Goal: Transaction & Acquisition: Book appointment/travel/reservation

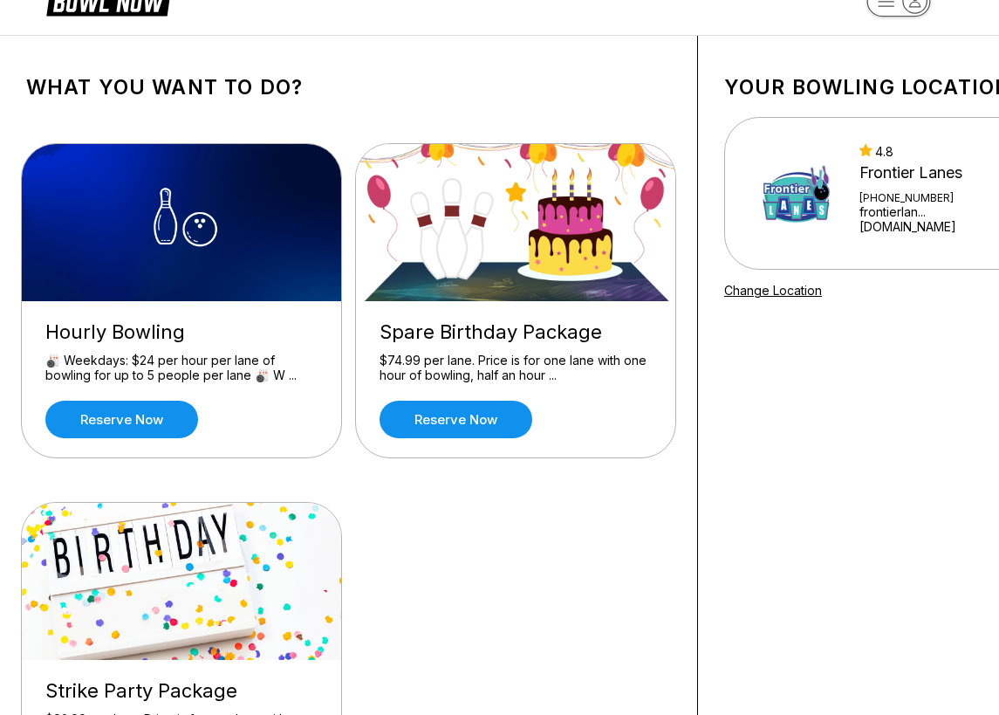
scroll to position [25, 0]
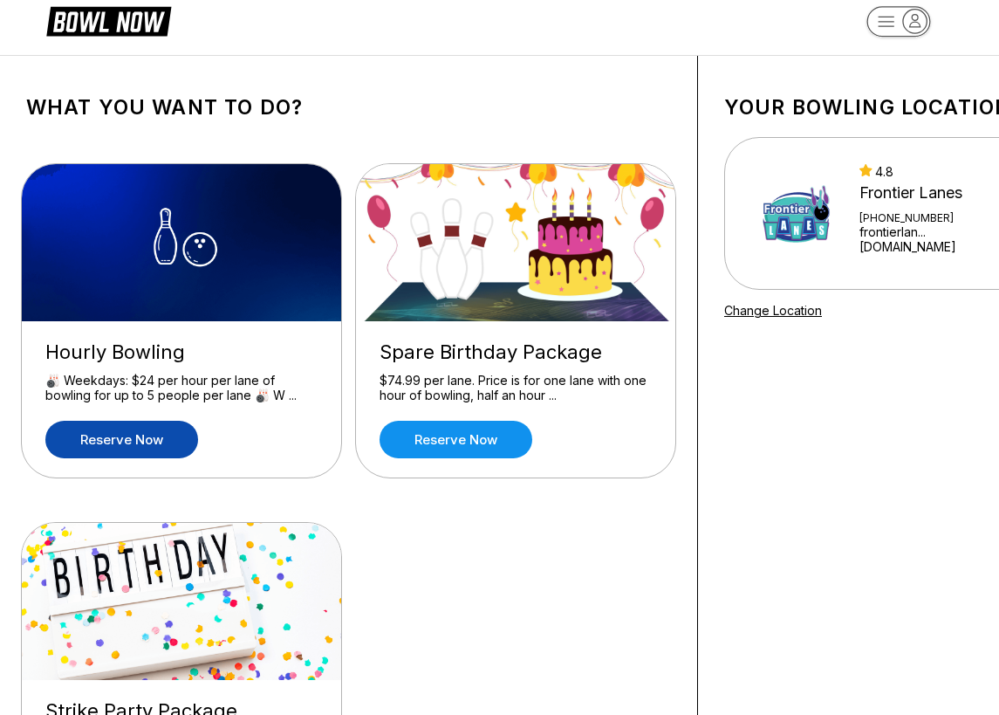
click at [143, 439] on link "Reserve now" at bounding box center [121, 440] width 153 height 38
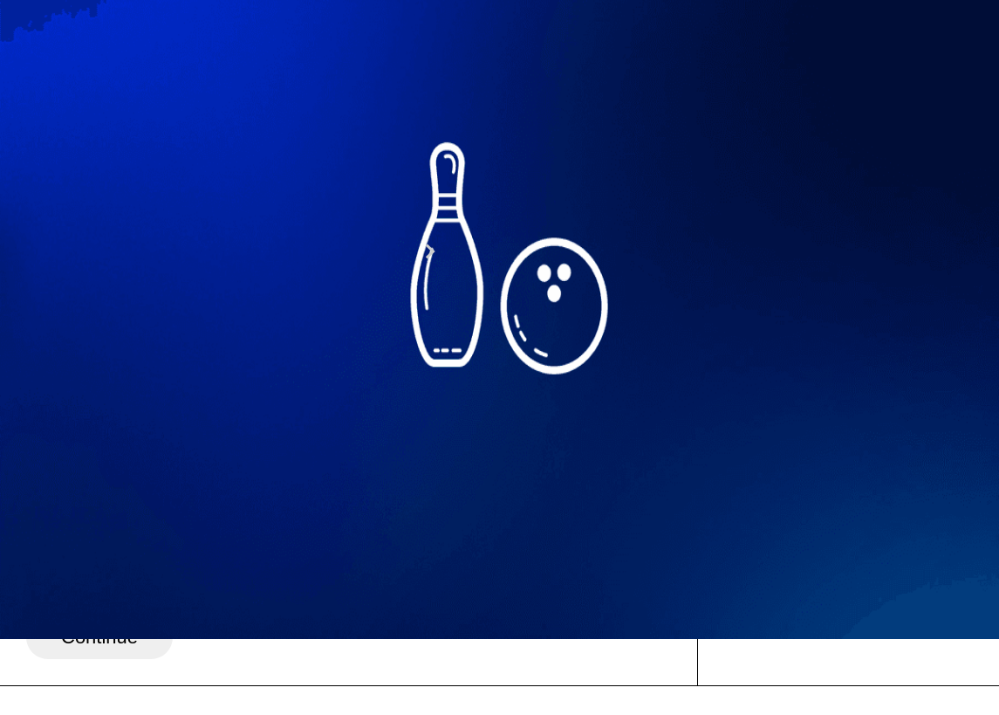
scroll to position [111, 0]
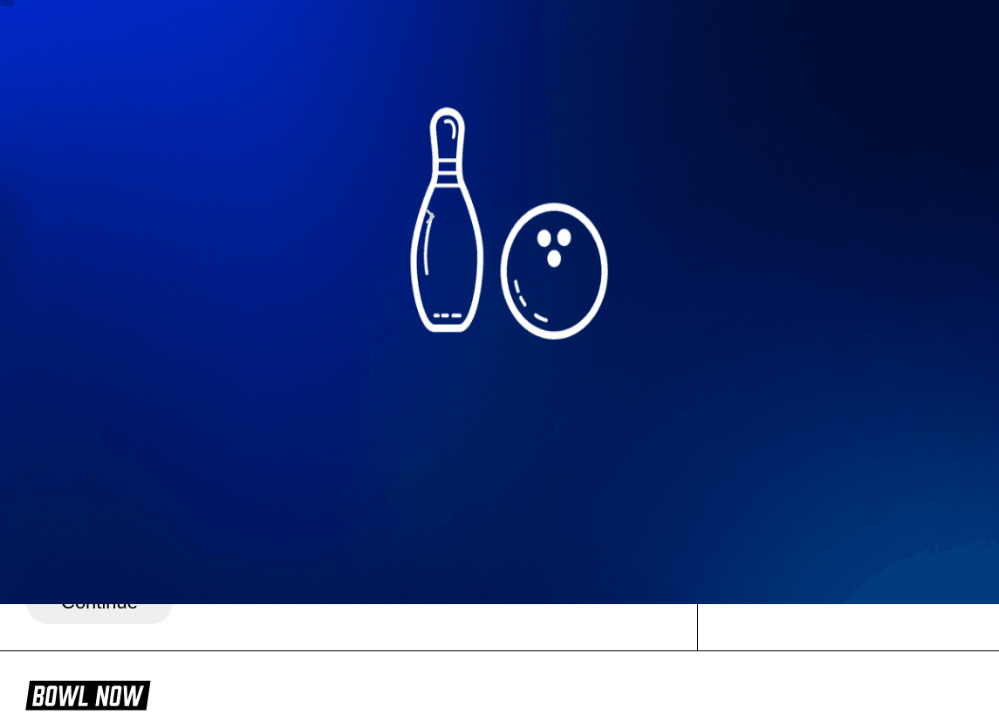
click at [229, 368] on div "25" at bounding box center [217, 357] width 24 height 24
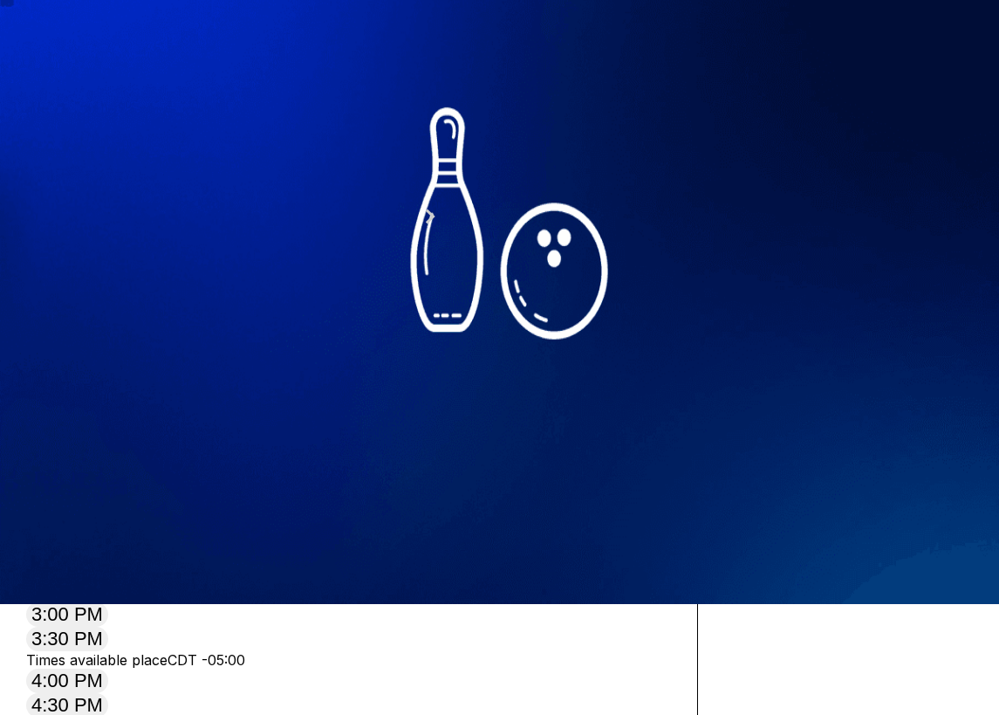
click at [157, 120] on icon at bounding box center [162, 115] width 10 height 10
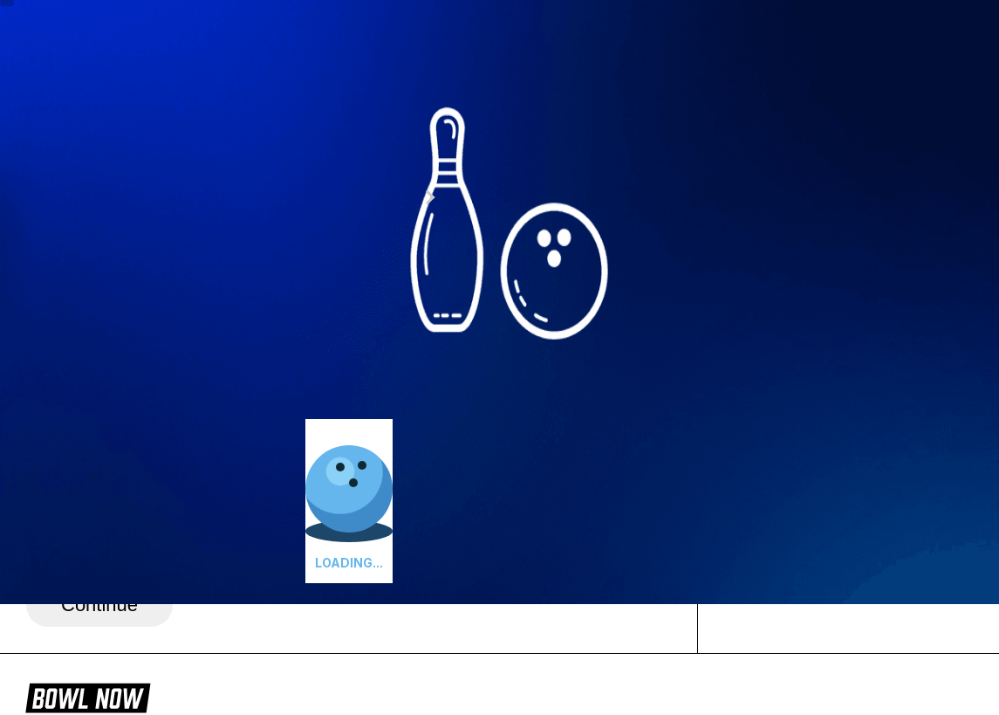
click at [181, 100] on icon at bounding box center [186, 96] width 10 height 10
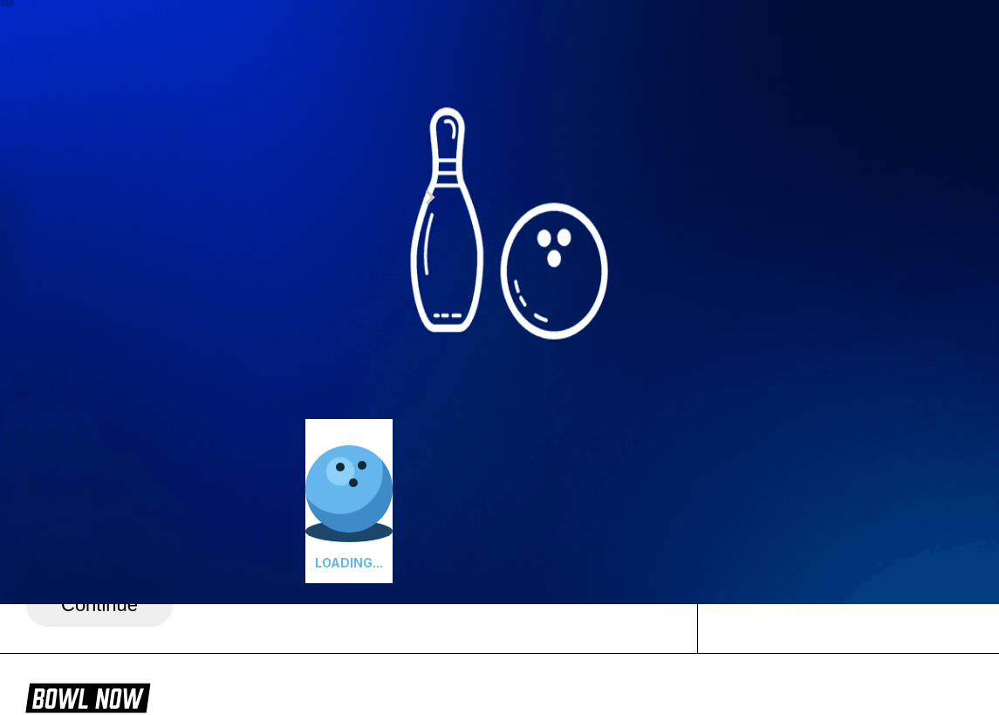
click at [181, 100] on icon at bounding box center [186, 96] width 10 height 10
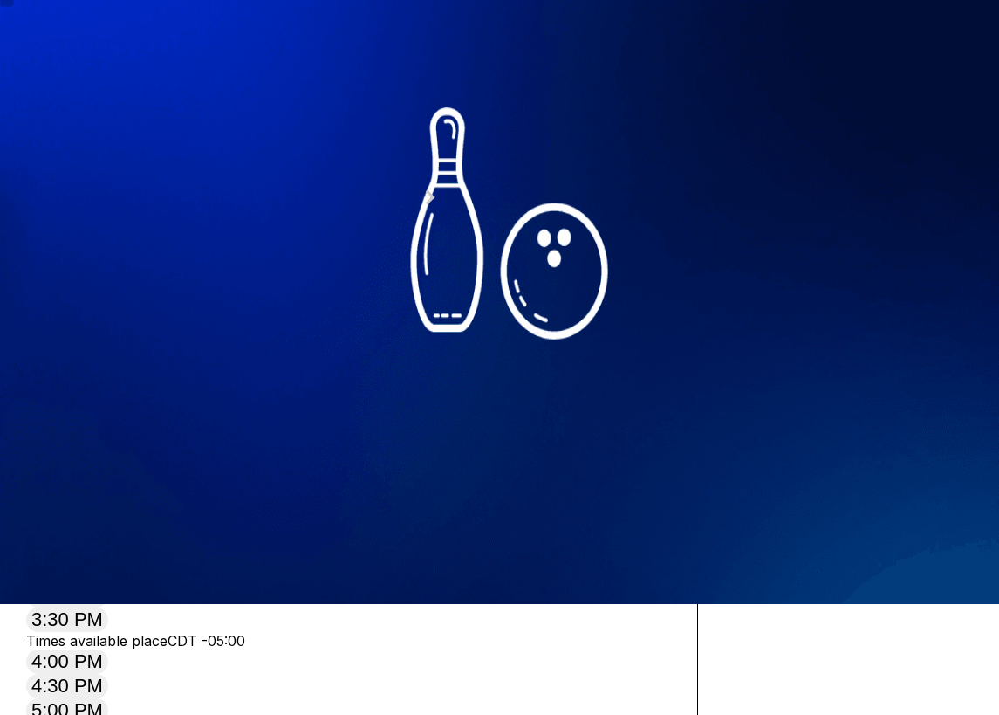
click at [181, 100] on icon at bounding box center [186, 96] width 10 height 10
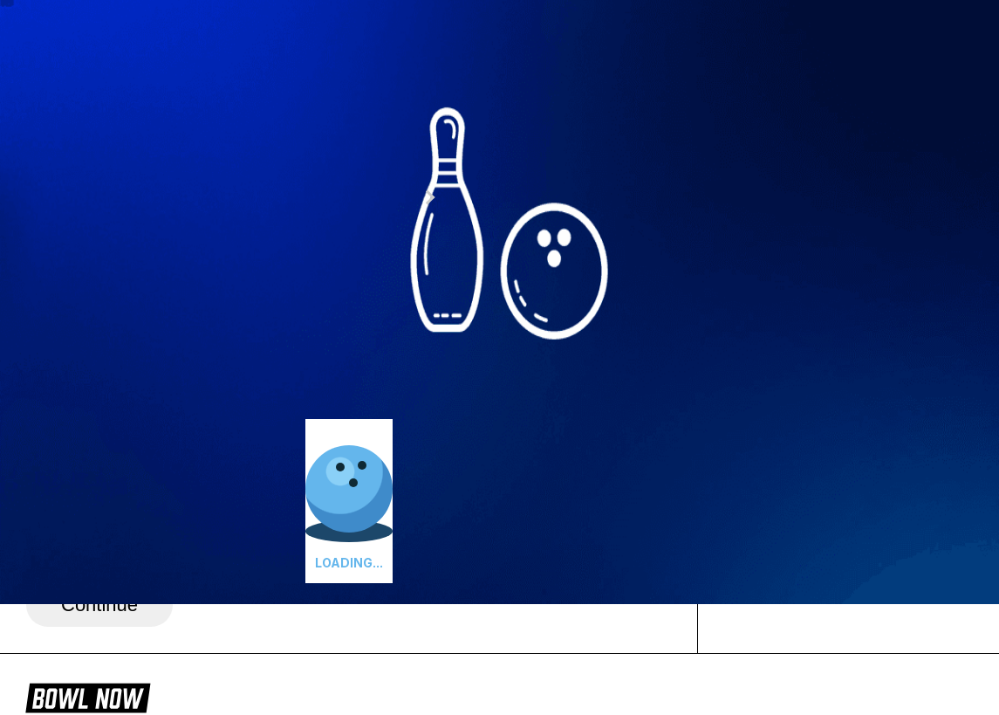
click at [181, 100] on icon at bounding box center [186, 96] width 10 height 10
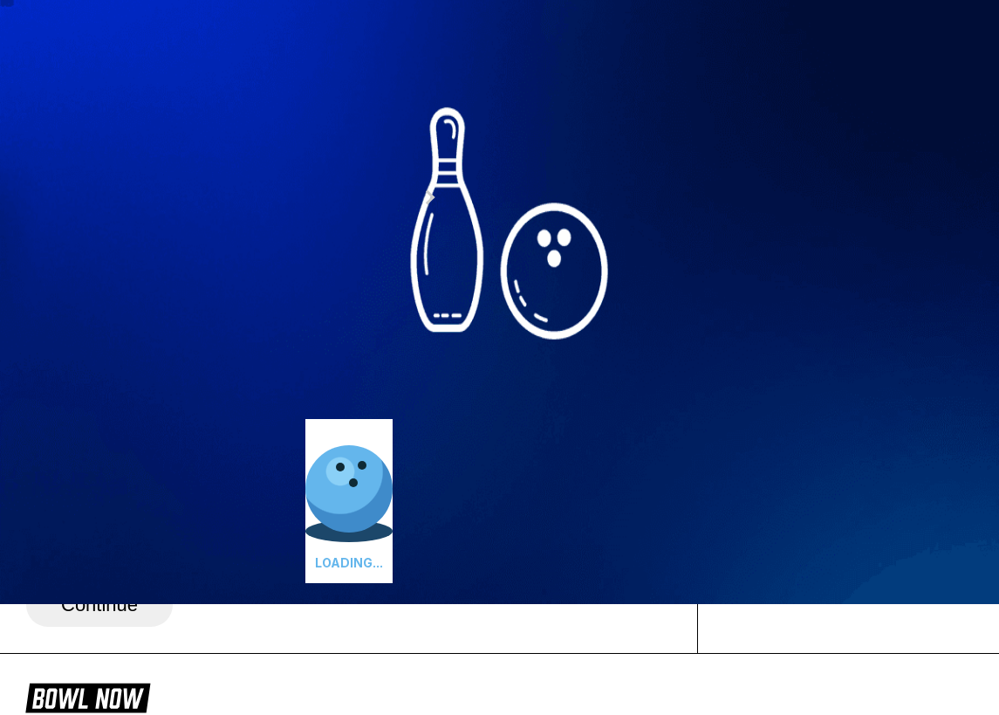
click at [181, 100] on icon at bounding box center [186, 96] width 10 height 10
type input "**"
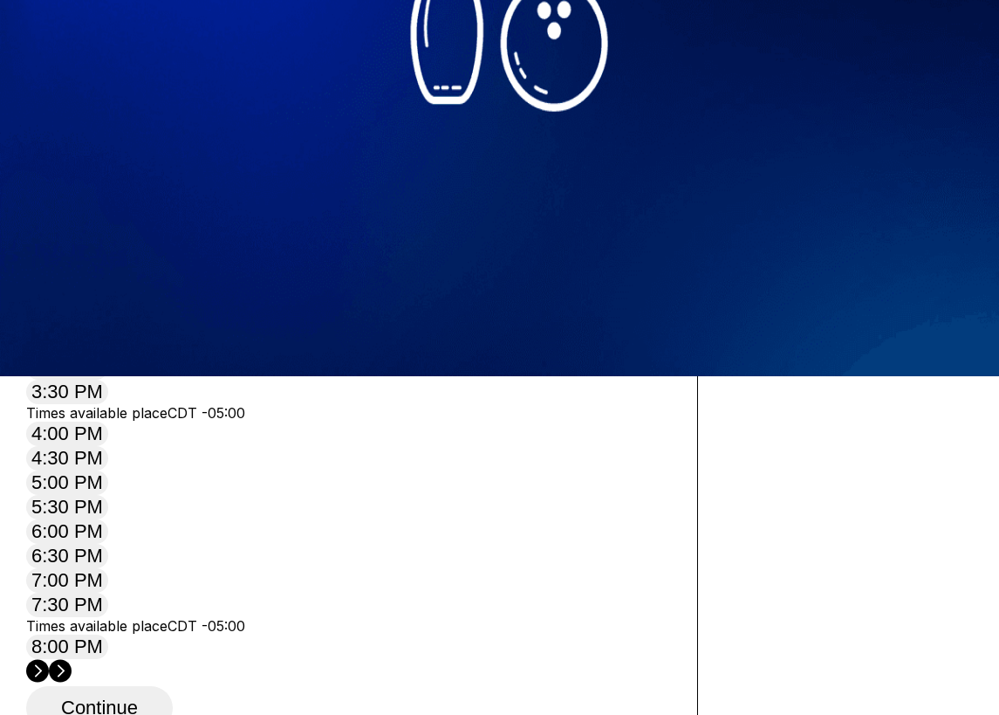
scroll to position [355, 0]
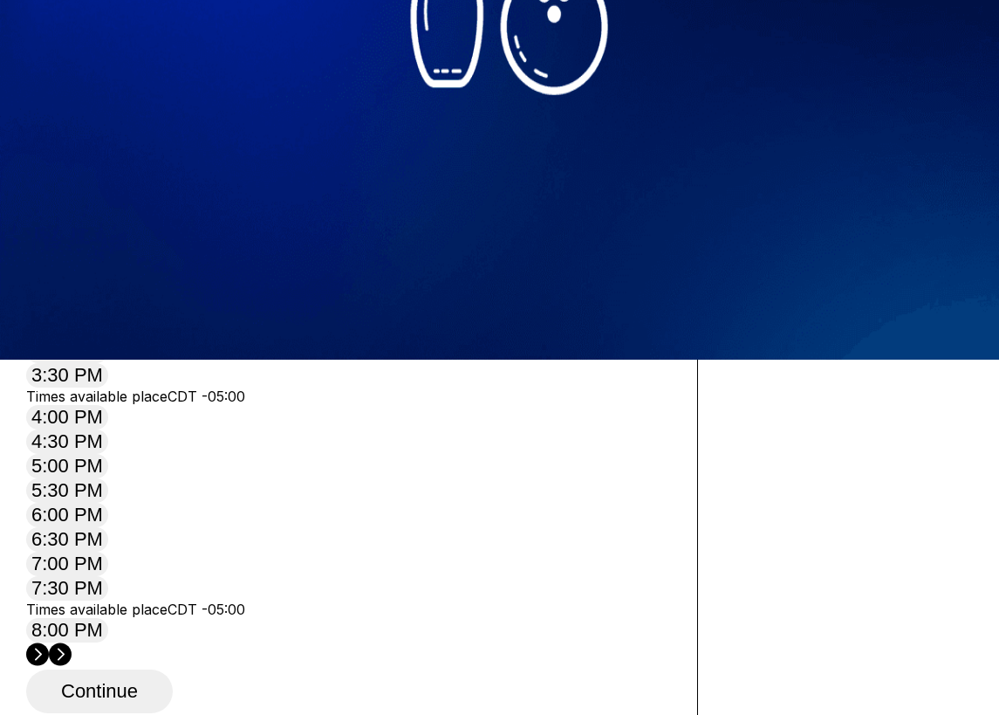
click at [72, 642] on circle at bounding box center [60, 653] width 23 height 23
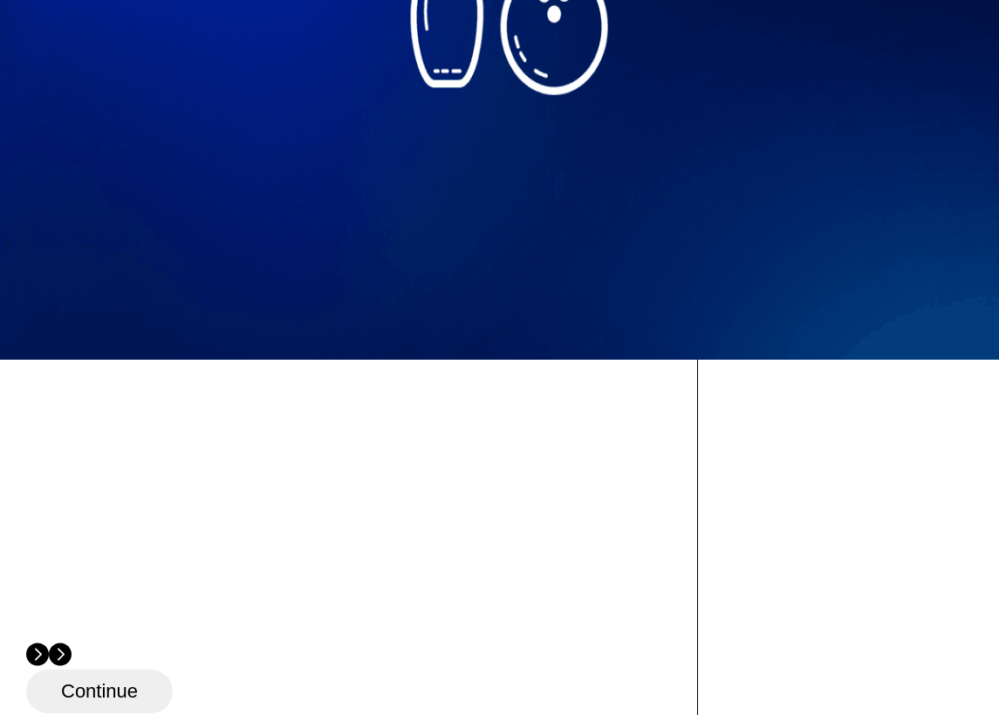
click at [42, 647] on icon at bounding box center [38, 653] width 7 height 12
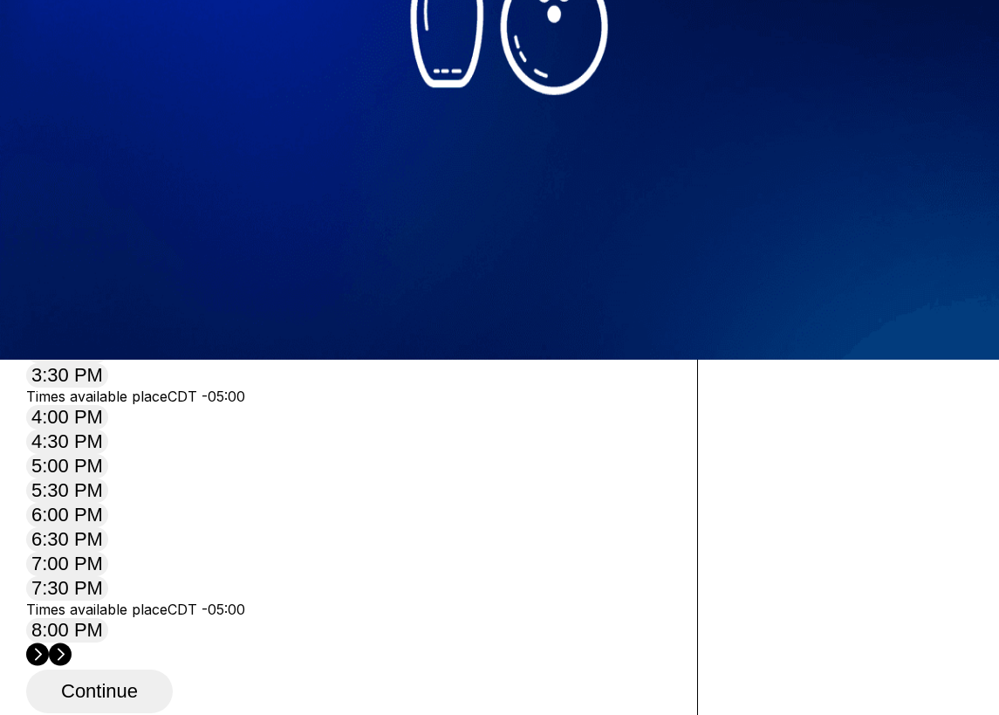
click at [108, 265] on button "1:00 PM" at bounding box center [67, 253] width 82 height 24
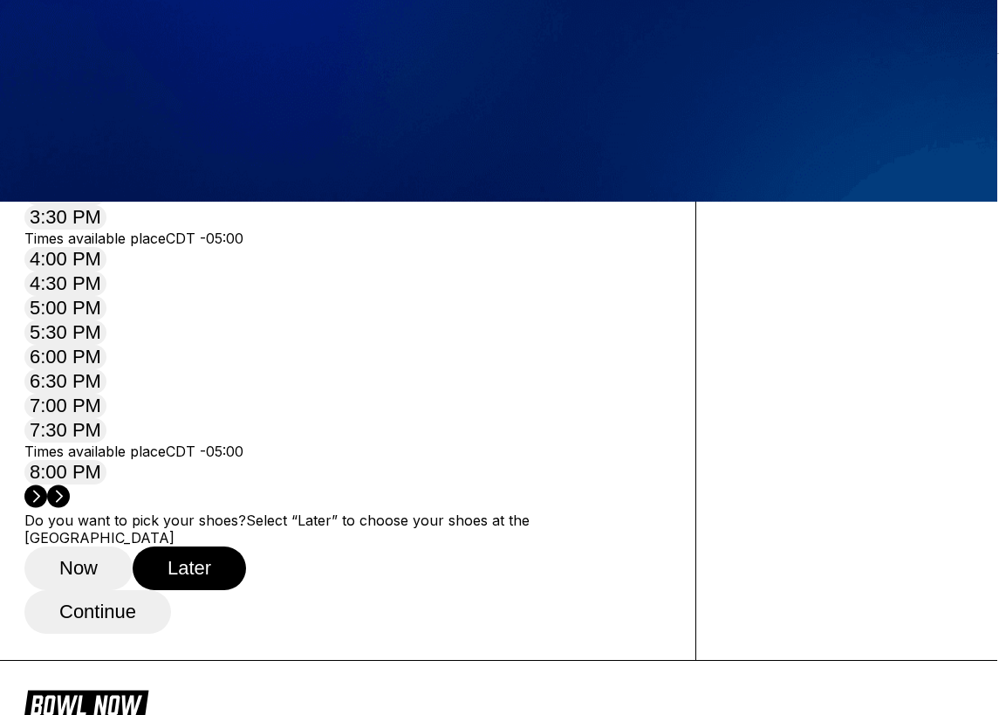
scroll to position [514, 2]
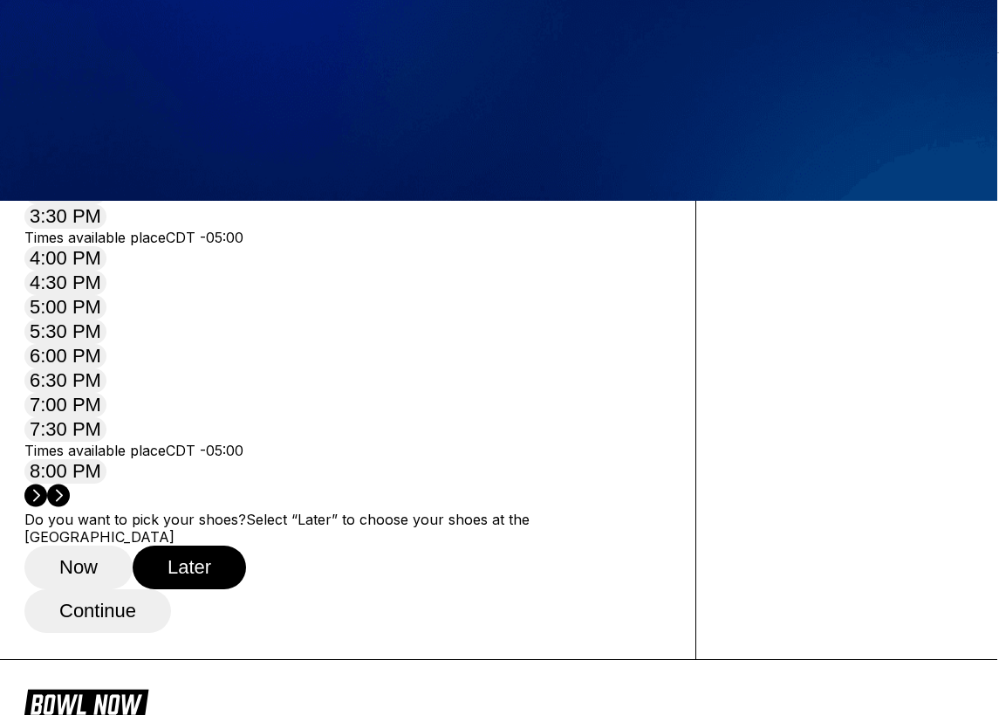
click at [70, 483] on circle at bounding box center [58, 494] width 23 height 23
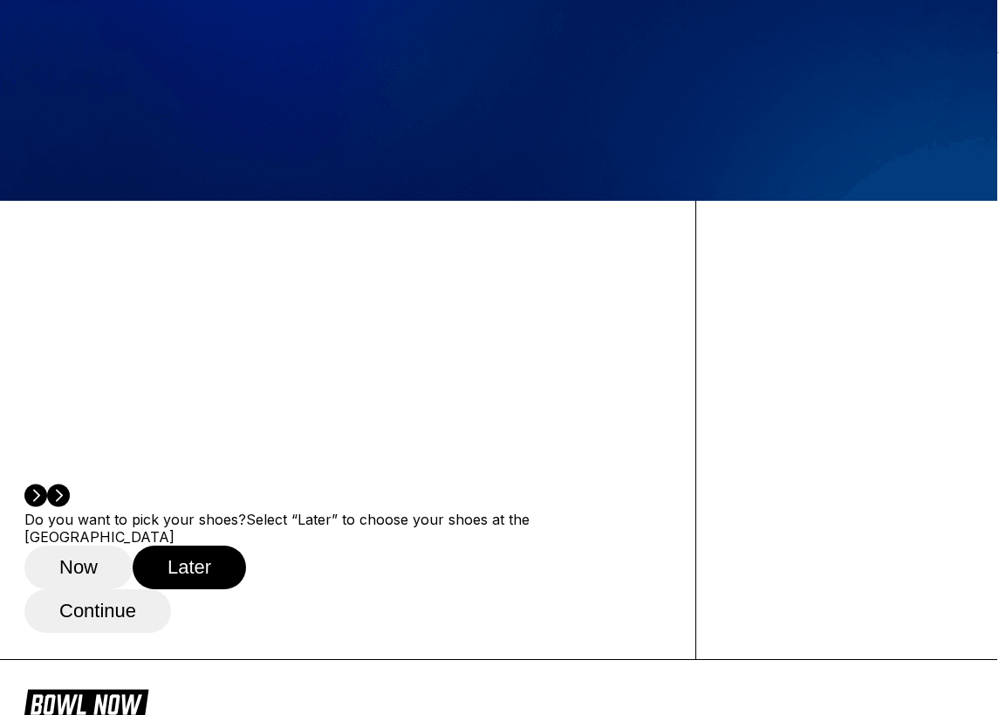
click at [40, 489] on icon at bounding box center [36, 495] width 7 height 12
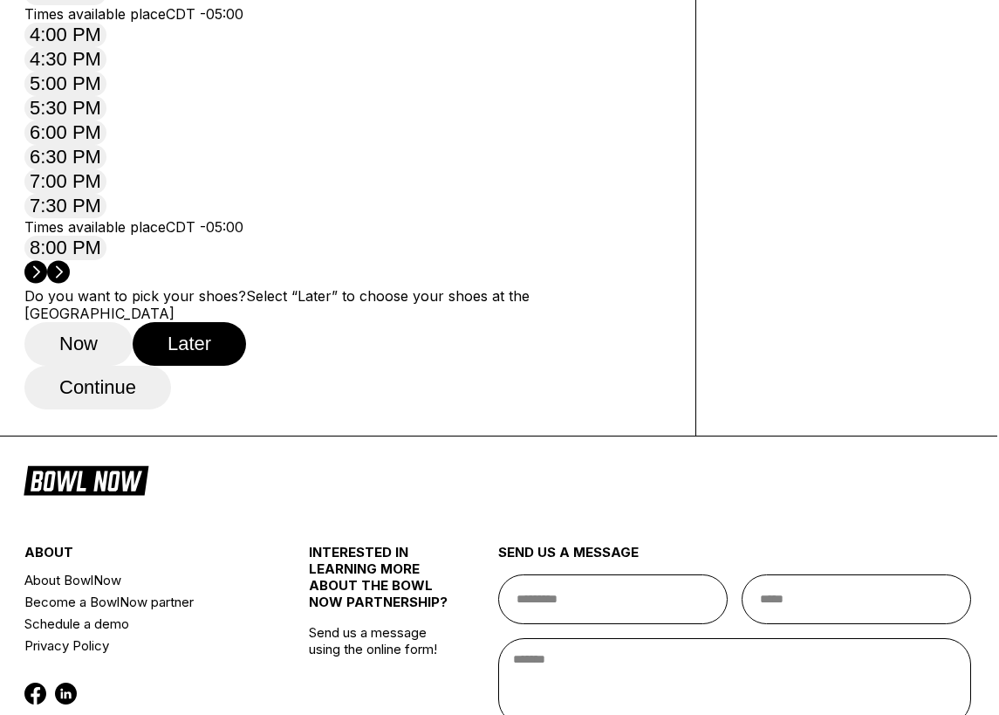
scroll to position [783, 2]
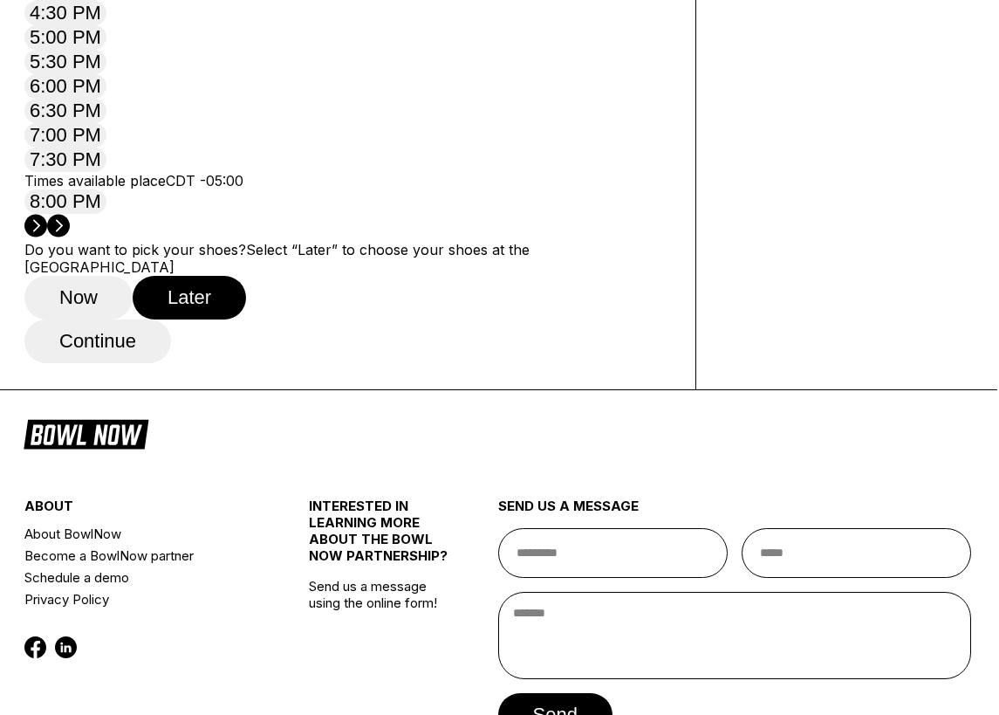
click at [101, 363] on button "Continue" at bounding box center [97, 341] width 147 height 44
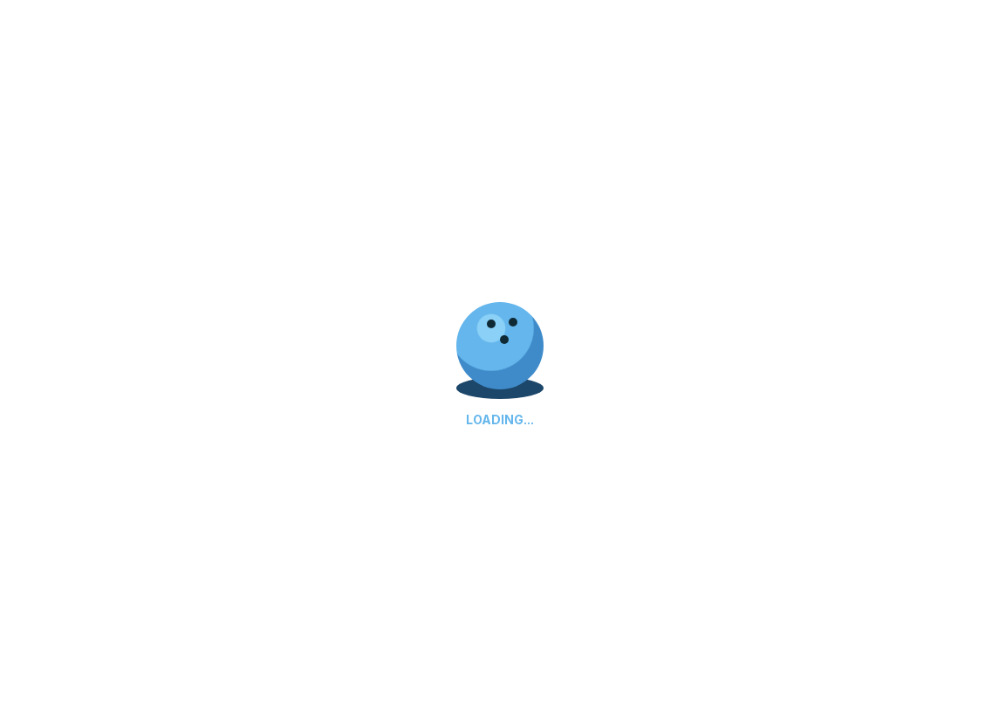
select select "**"
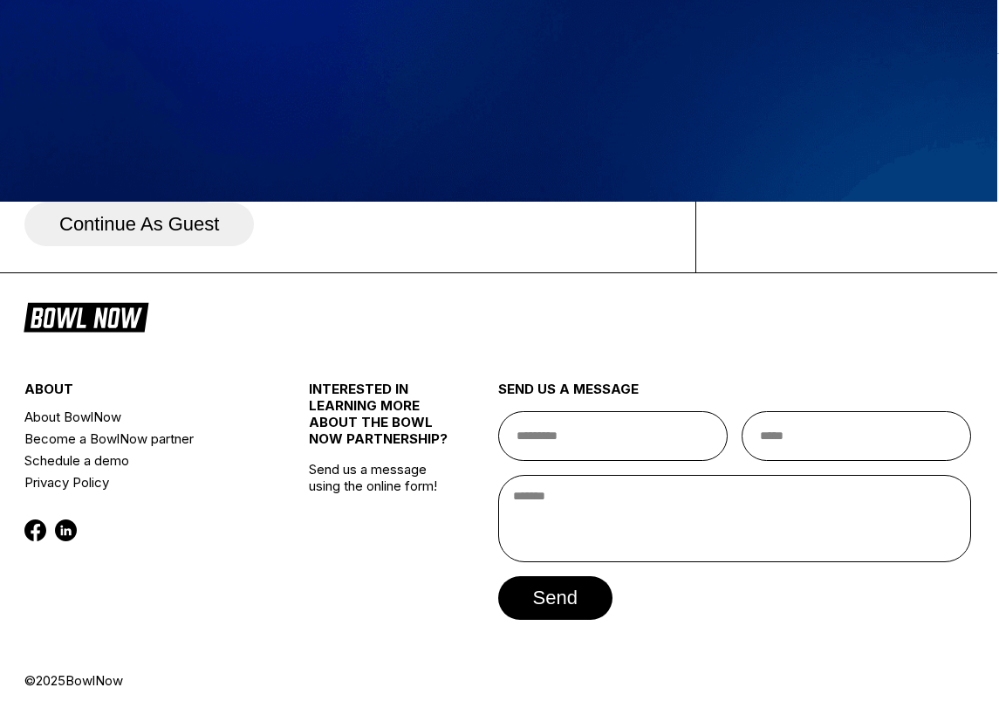
scroll to position [538, 3]
click at [322, 187] on div "Create account" at bounding box center [346, 181] width 645 height 44
click at [253, 202] on button "Continue as guest" at bounding box center [138, 224] width 229 height 44
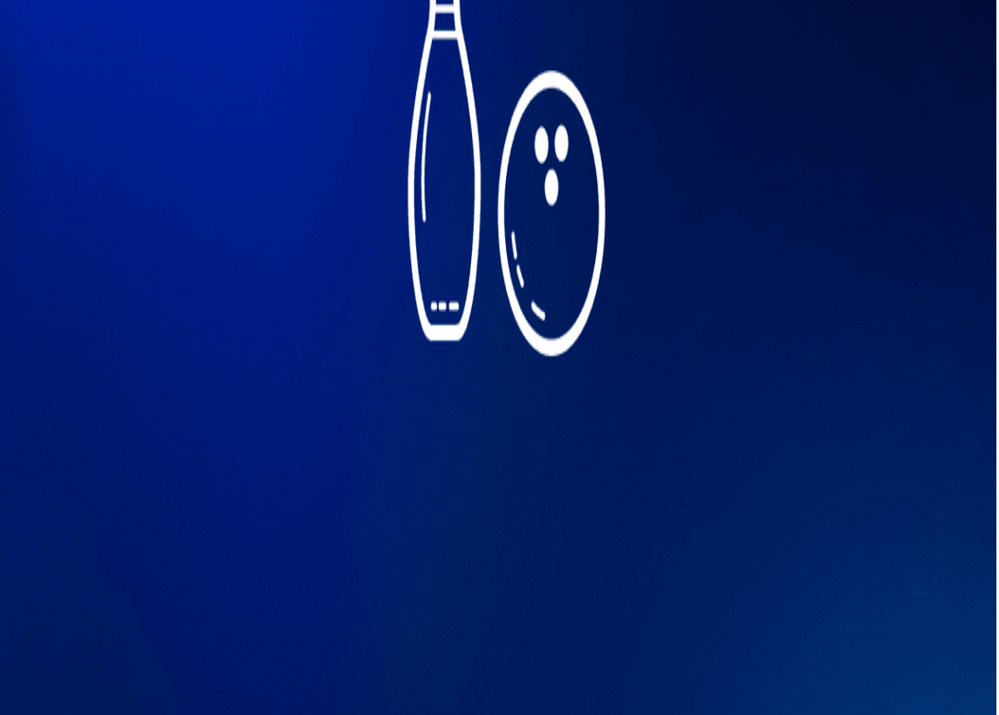
click at [379, 704] on input "text" at bounding box center [496, 729] width 999 height 50
type input "*****"
type input "*******"
type input "**********"
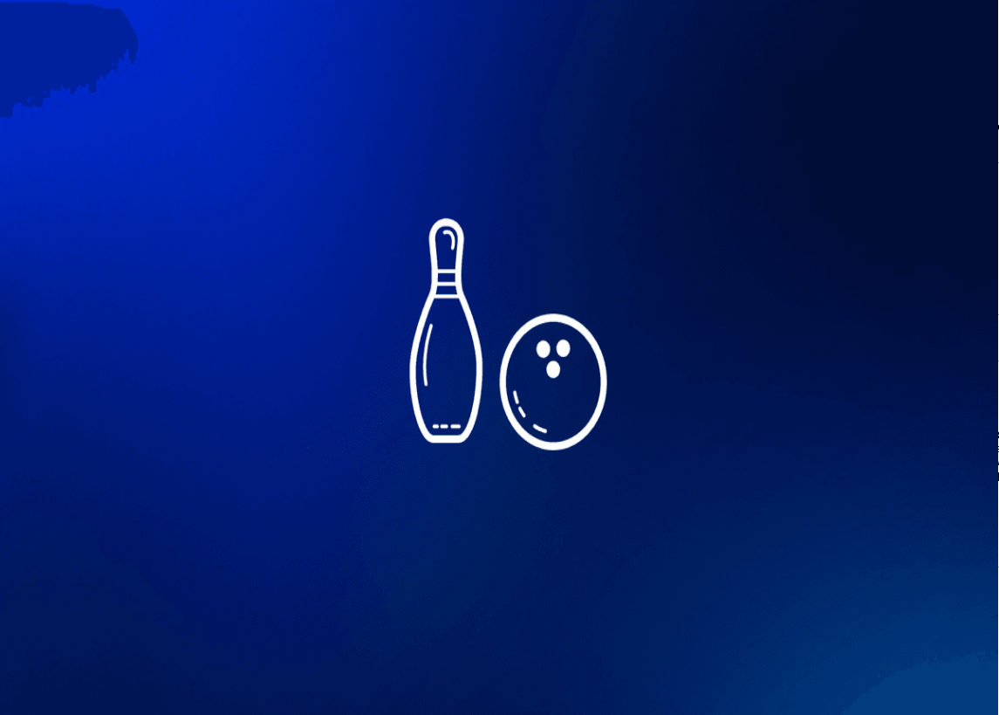
scroll to position [0, 1]
click at [216, 197] on span "Sign in with Email" at bounding box center [137, 203] width 157 height 23
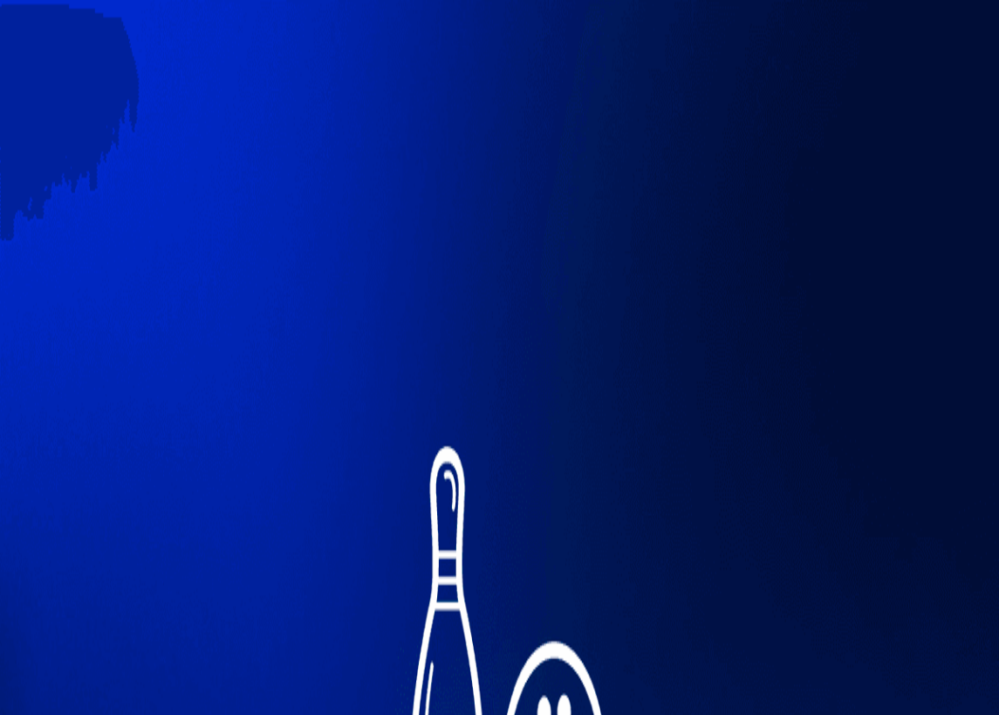
type input "**********"
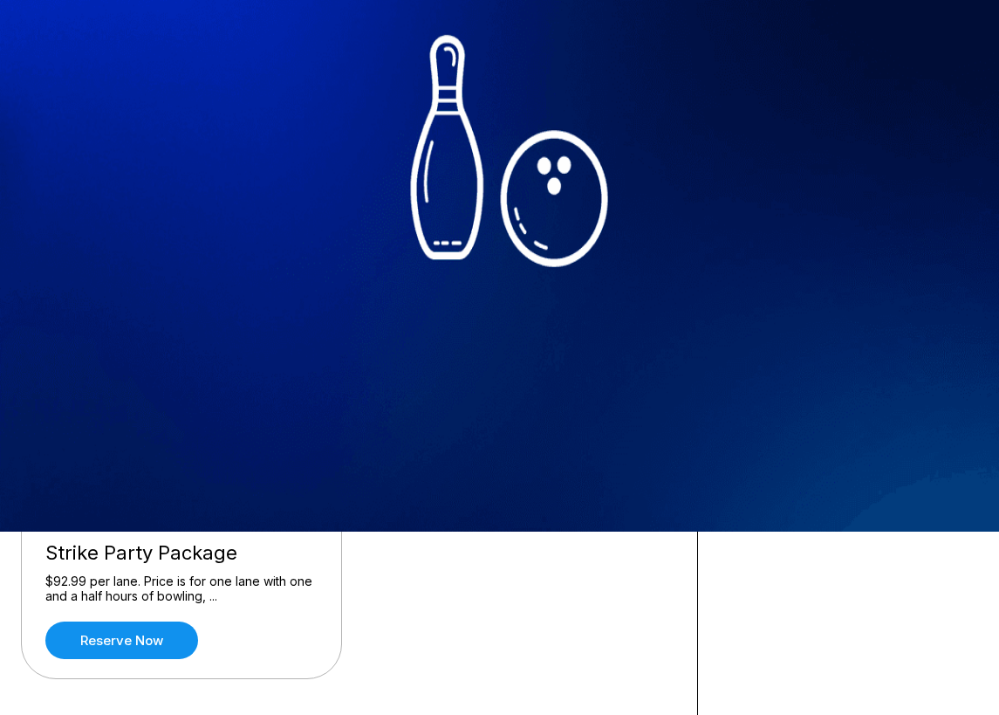
scroll to position [219, 0]
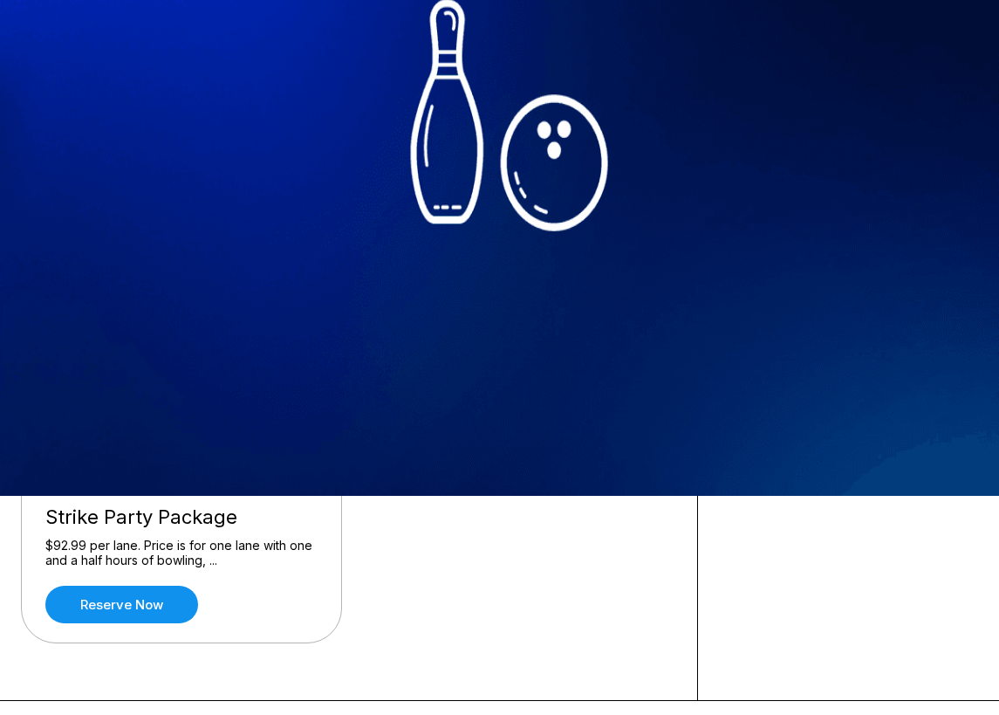
click at [156, 247] on link "Reserve now" at bounding box center [121, 246] width 153 height 38
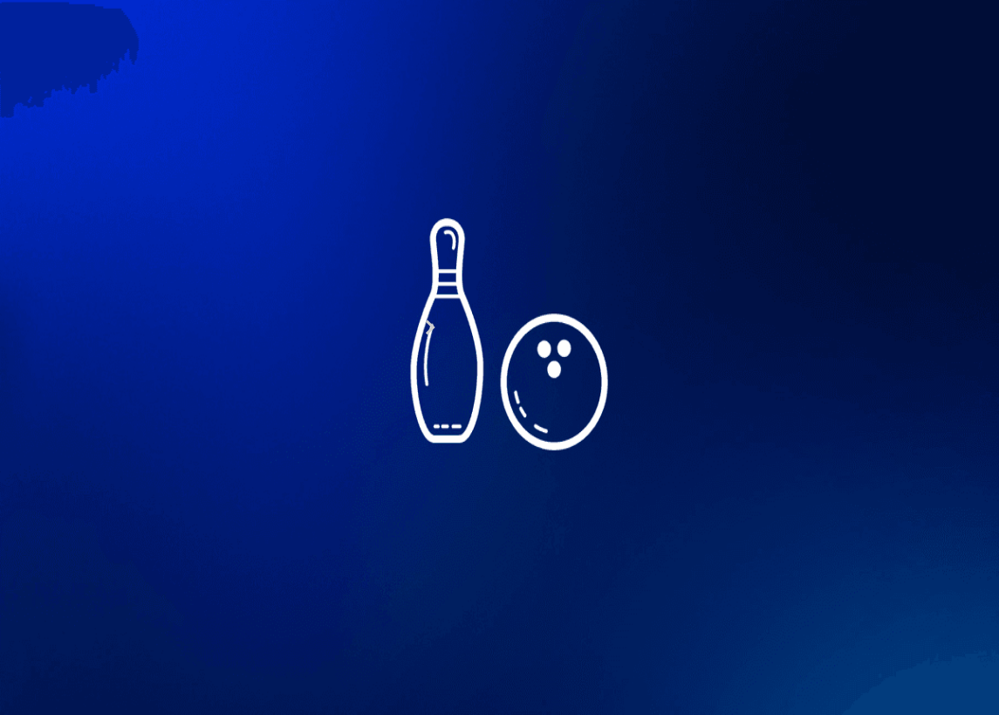
click at [157, 230] on icon at bounding box center [162, 226] width 10 height 10
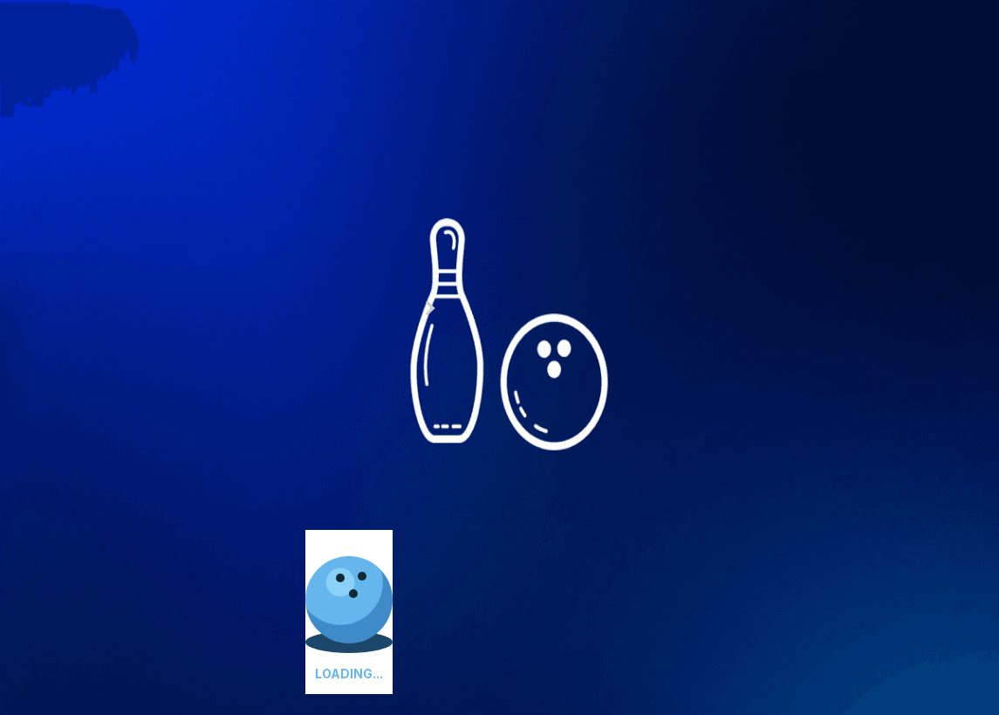
click at [181, 211] on icon at bounding box center [186, 207] width 10 height 10
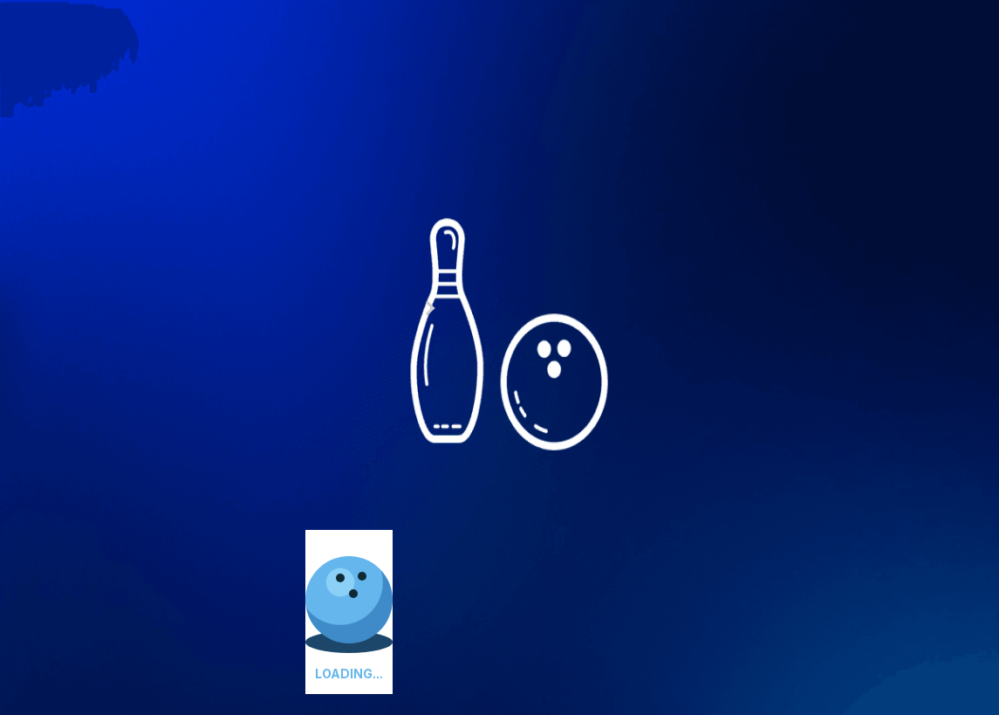
click at [181, 211] on icon at bounding box center [186, 207] width 10 height 10
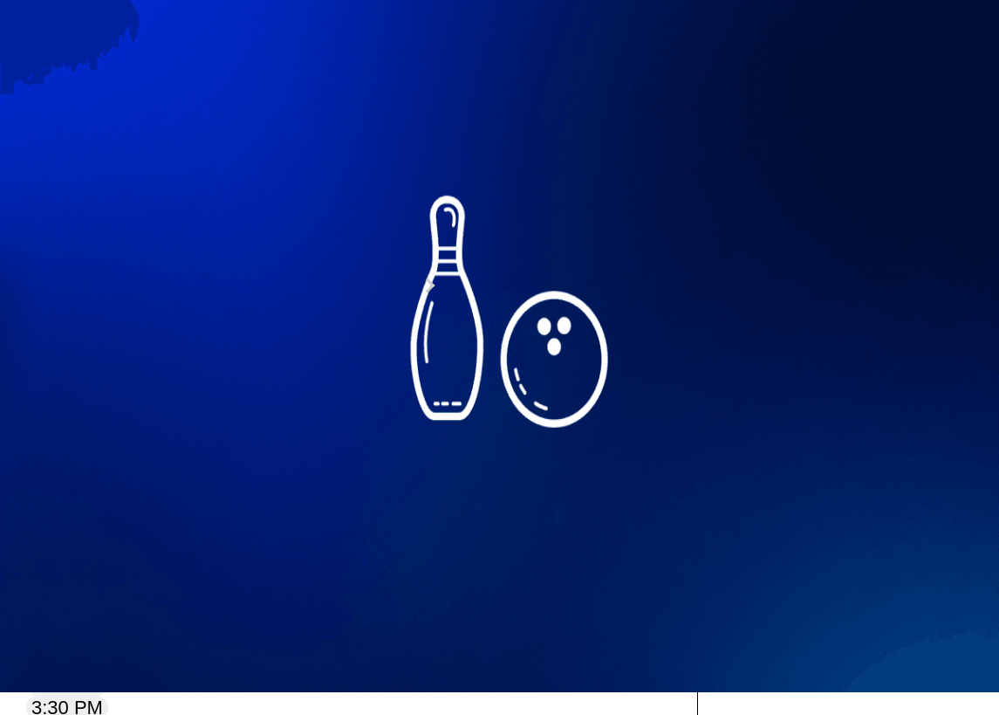
scroll to position [24, 0]
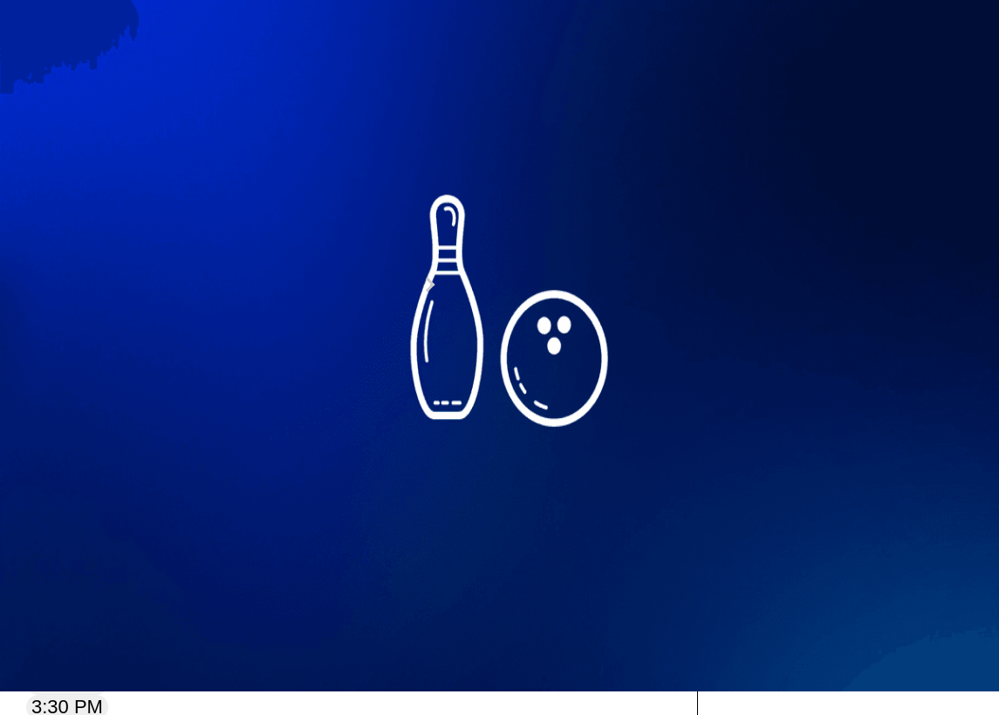
click at [181, 188] on icon at bounding box center [186, 183] width 10 height 10
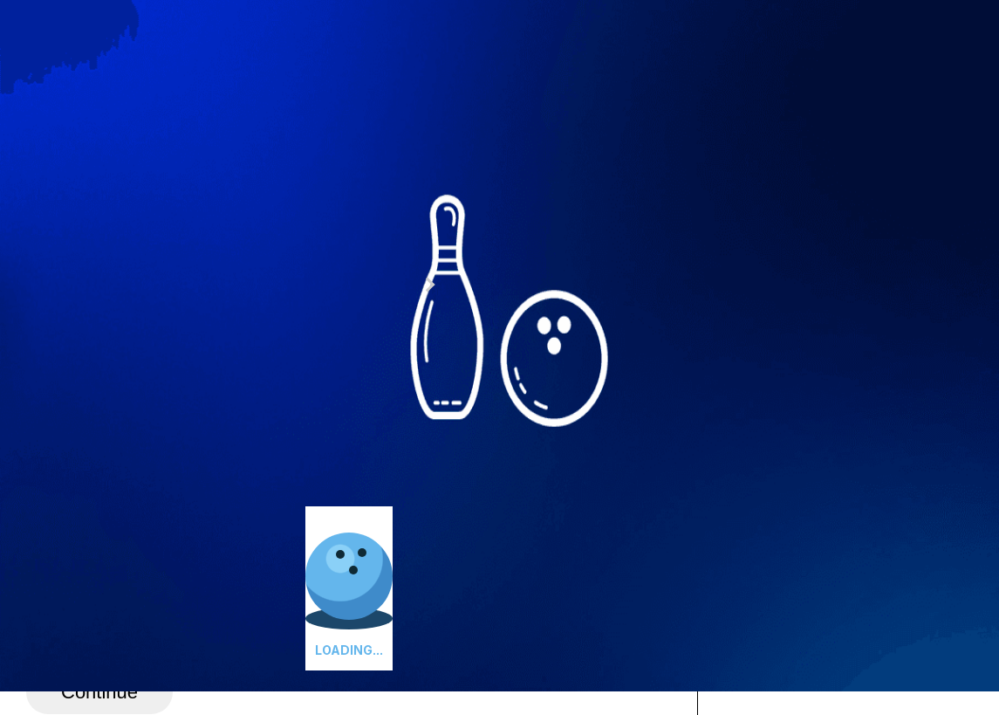
click at [181, 188] on icon at bounding box center [186, 183] width 10 height 10
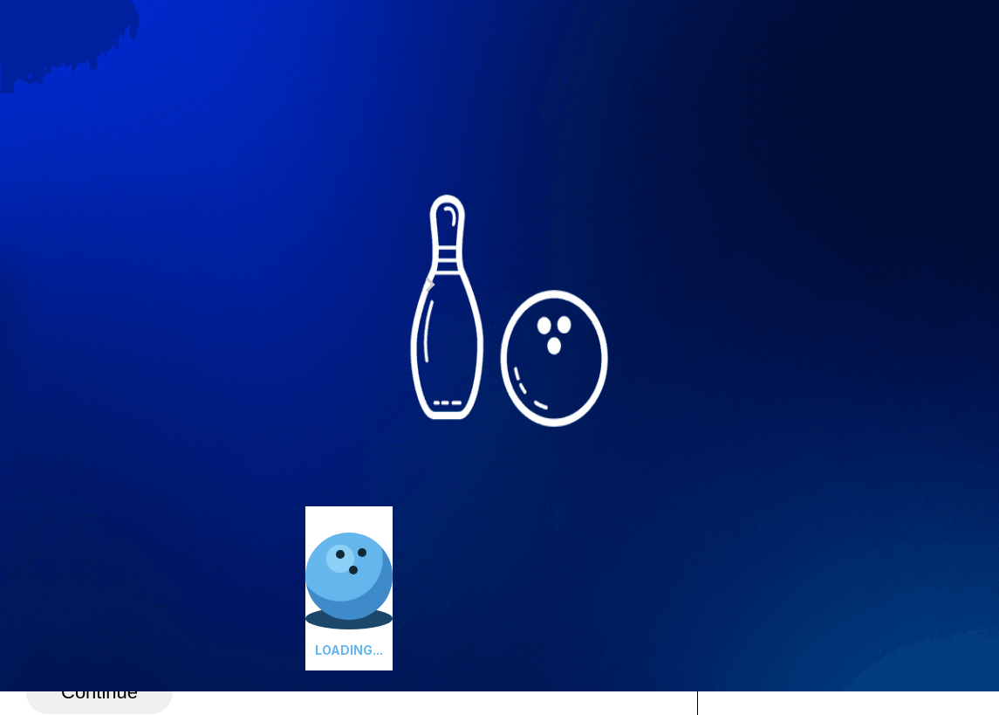
type input "**"
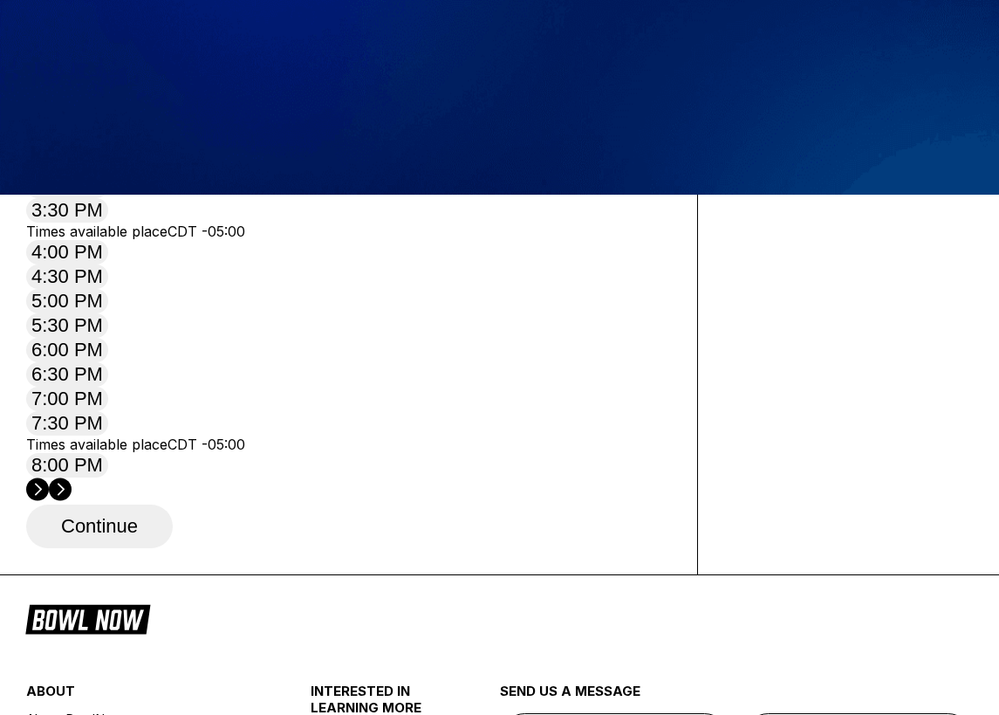
scroll to position [530, 0]
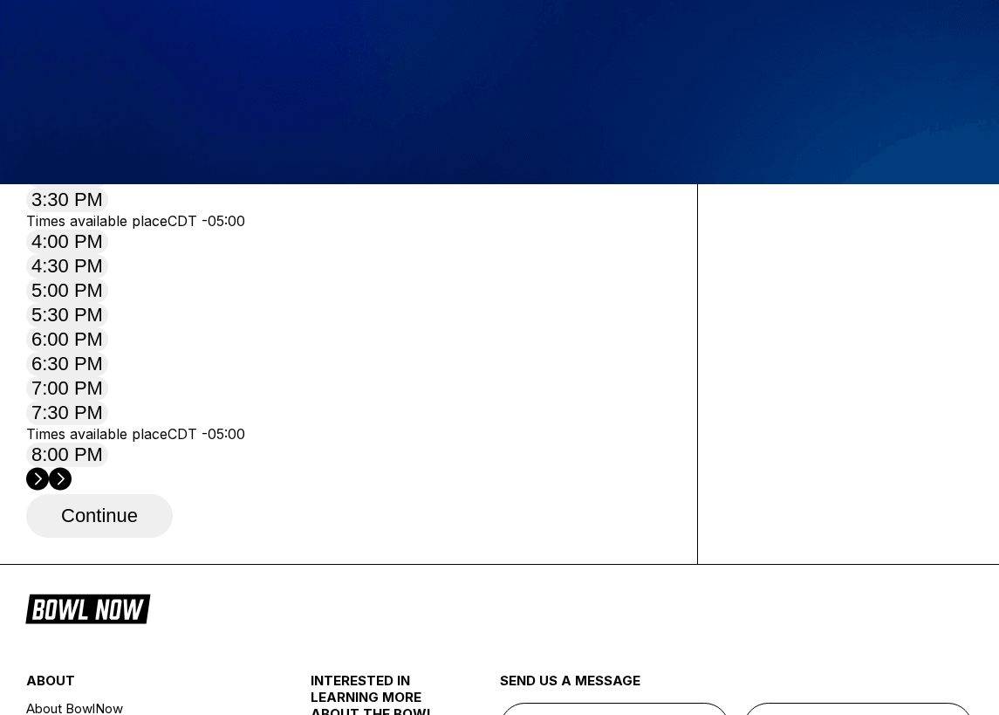
click at [108, 90] on button "1:00 PM" at bounding box center [67, 77] width 82 height 24
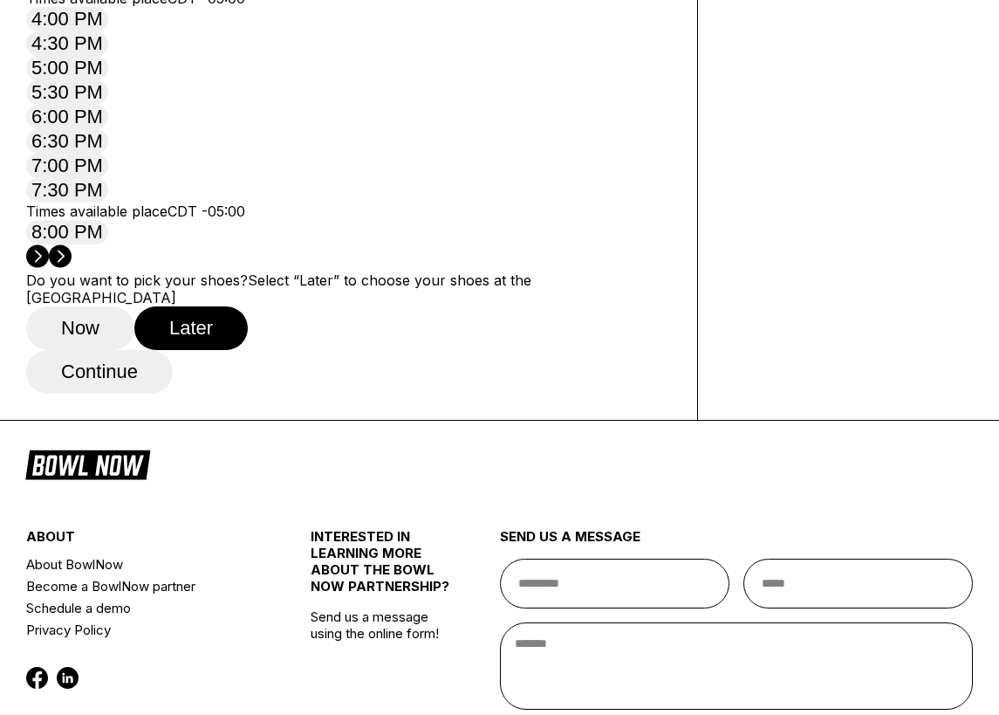
scroll to position [761, 0]
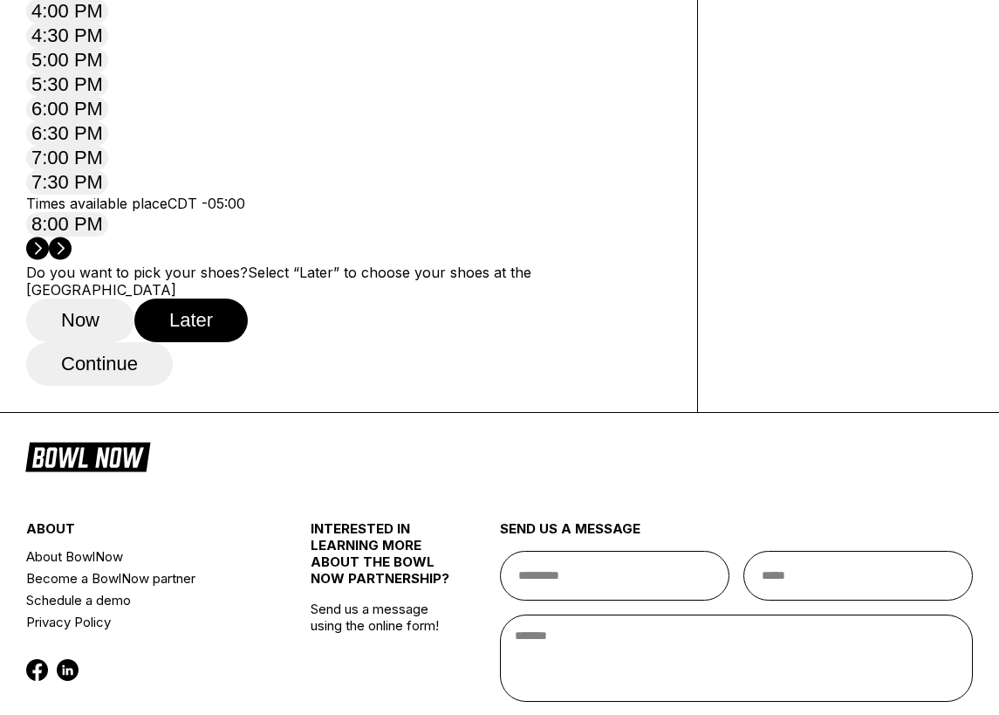
click at [118, 386] on button "Continue" at bounding box center [99, 364] width 147 height 44
